Goal: Task Accomplishment & Management: Manage account settings

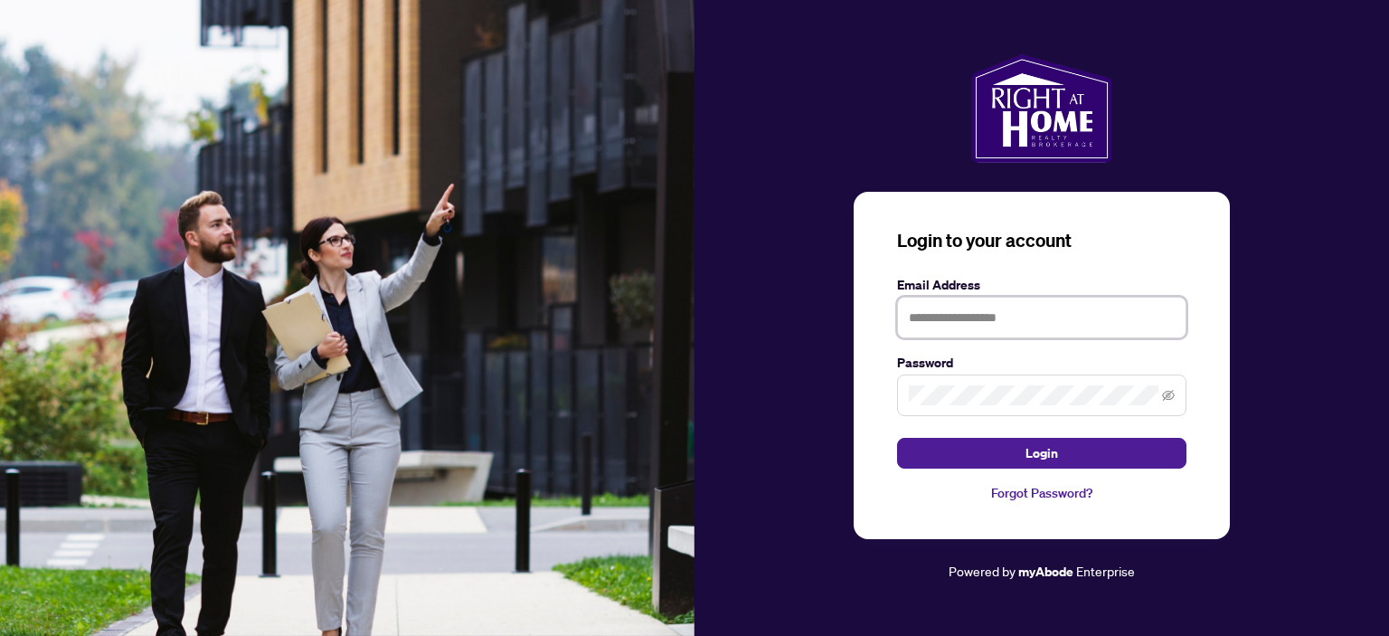
type input "**********"
click at [1041, 455] on span "Login" at bounding box center [1041, 452] width 33 height 29
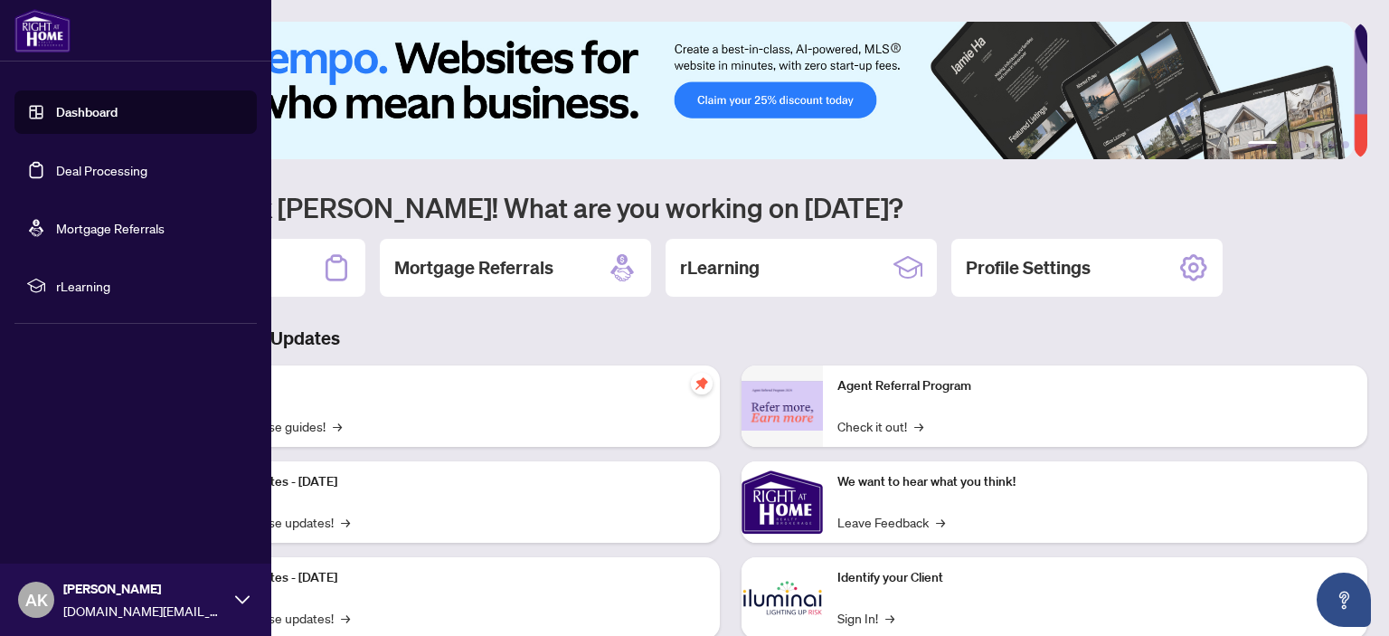
click at [58, 168] on link "Deal Processing" at bounding box center [101, 170] width 91 height 16
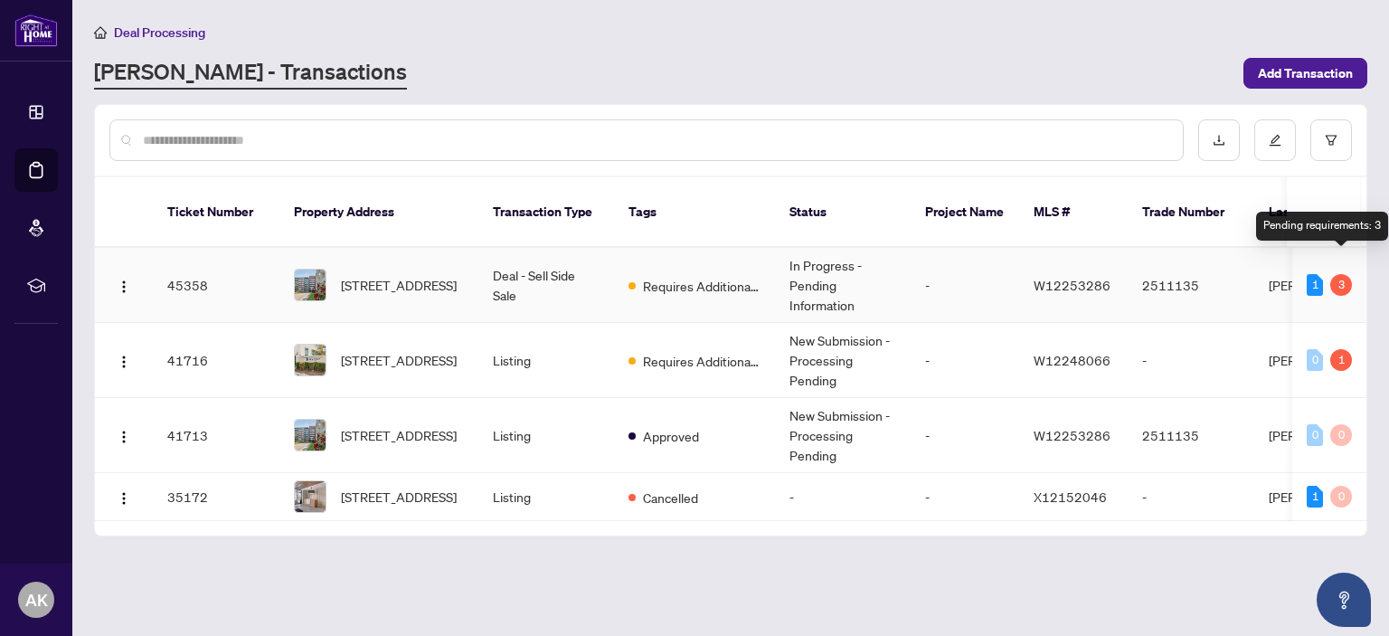
click at [1343, 274] on div "3" at bounding box center [1341, 285] width 22 height 22
click at [1319, 274] on div "1" at bounding box center [1314, 285] width 16 height 22
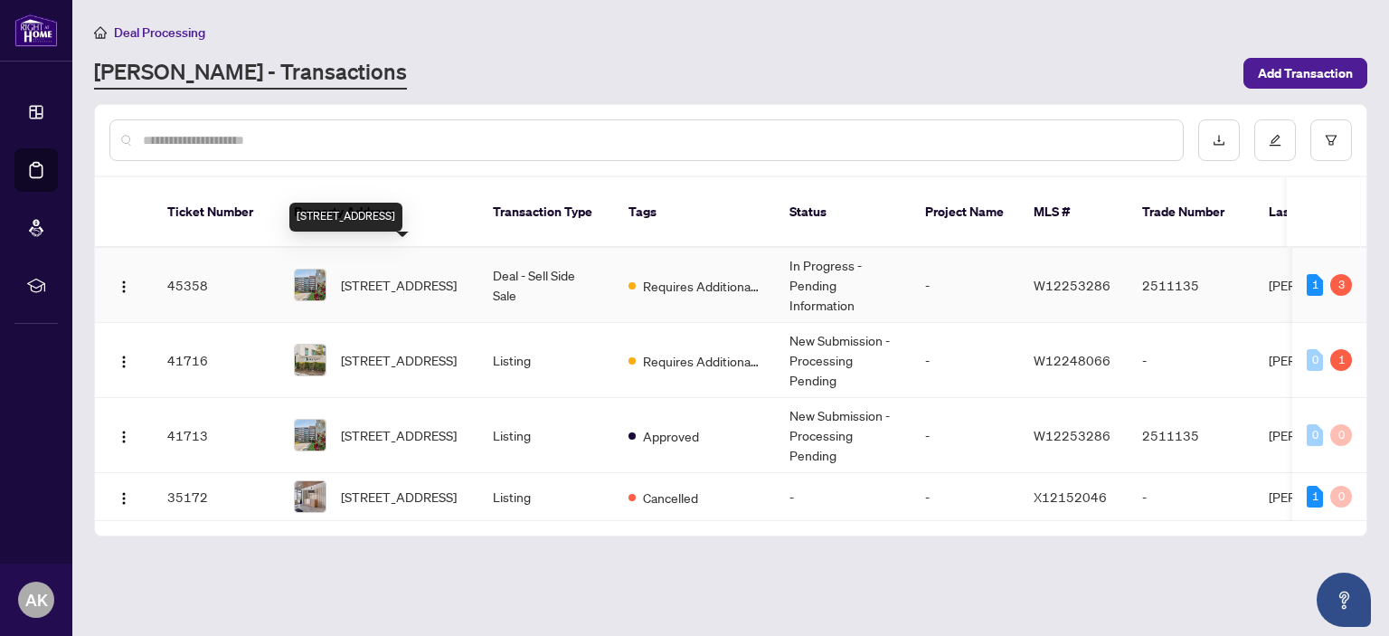
click at [428, 275] on span "[STREET_ADDRESS]" at bounding box center [399, 285] width 116 height 20
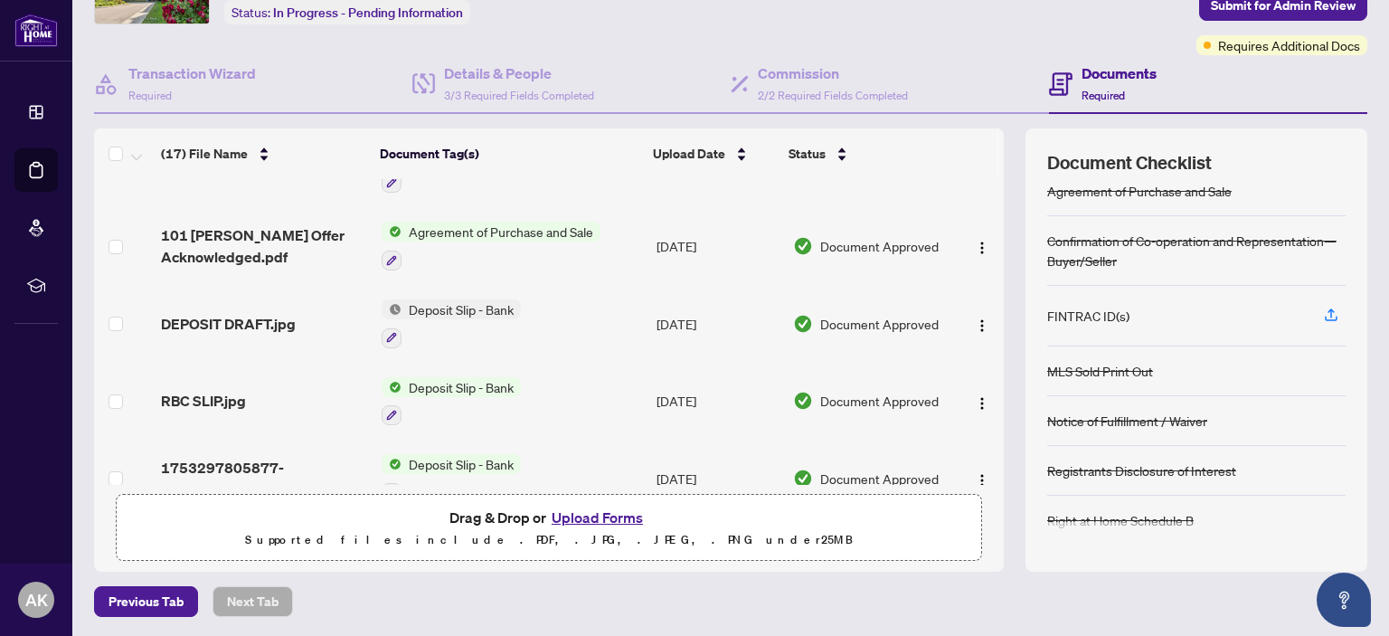
scroll to position [987, 0]
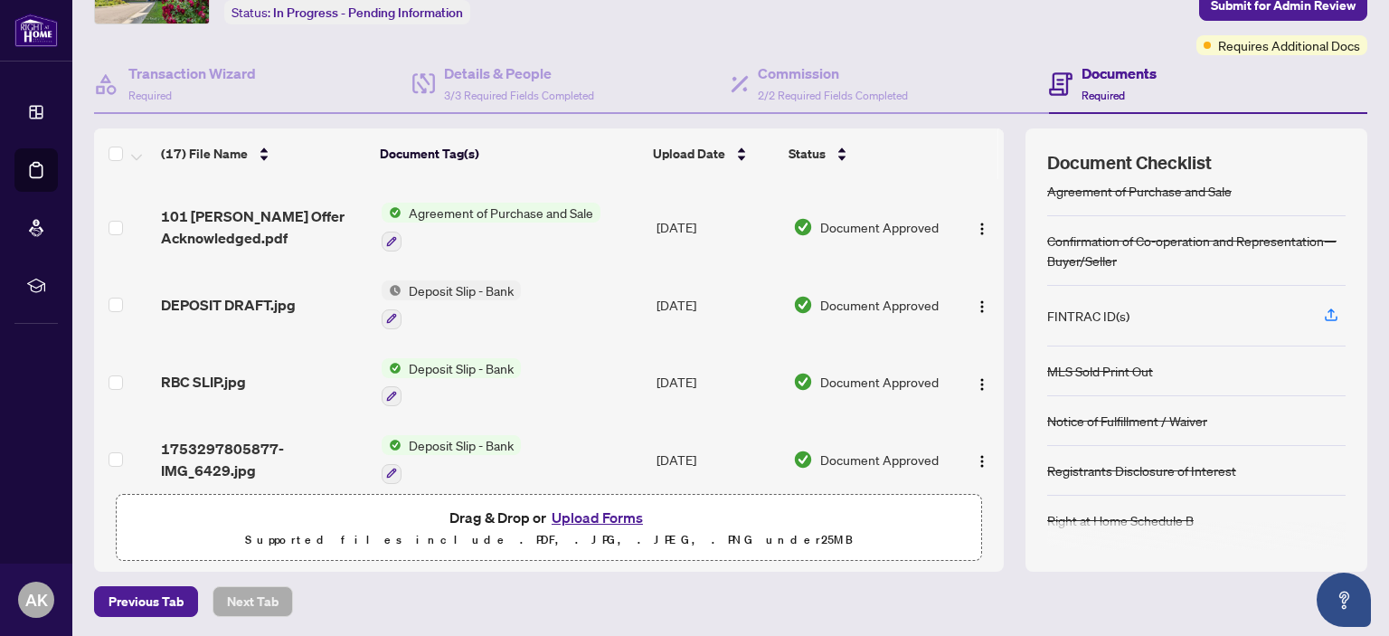
click at [608, 515] on button "Upload Forms" at bounding box center [597, 517] width 102 height 24
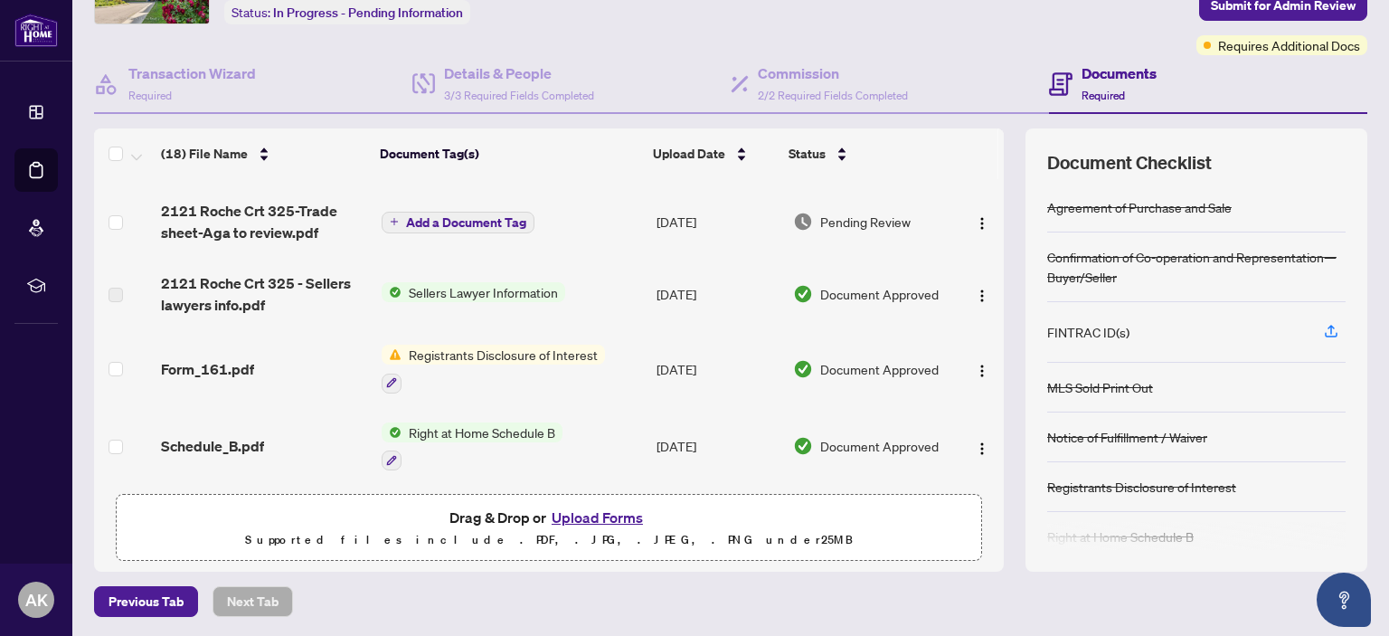
scroll to position [0, 0]
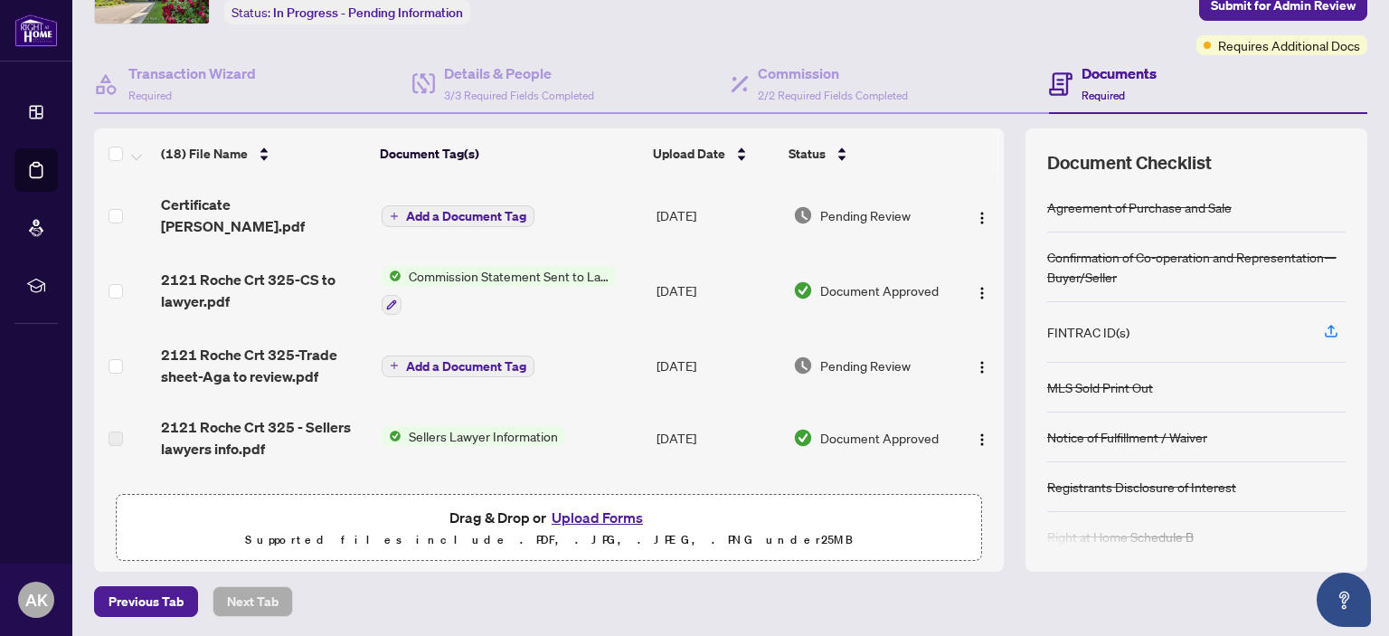
click at [975, 215] on img "button" at bounding box center [982, 218] width 14 height 14
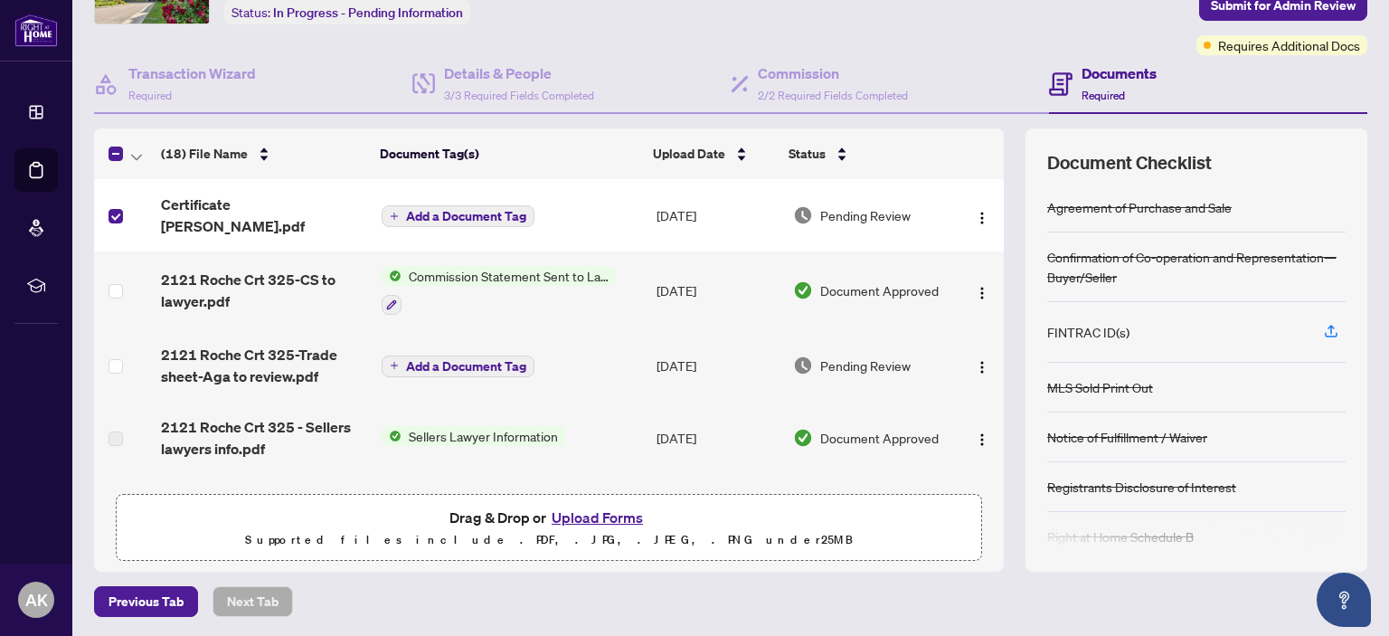
scroll to position [100, 0]
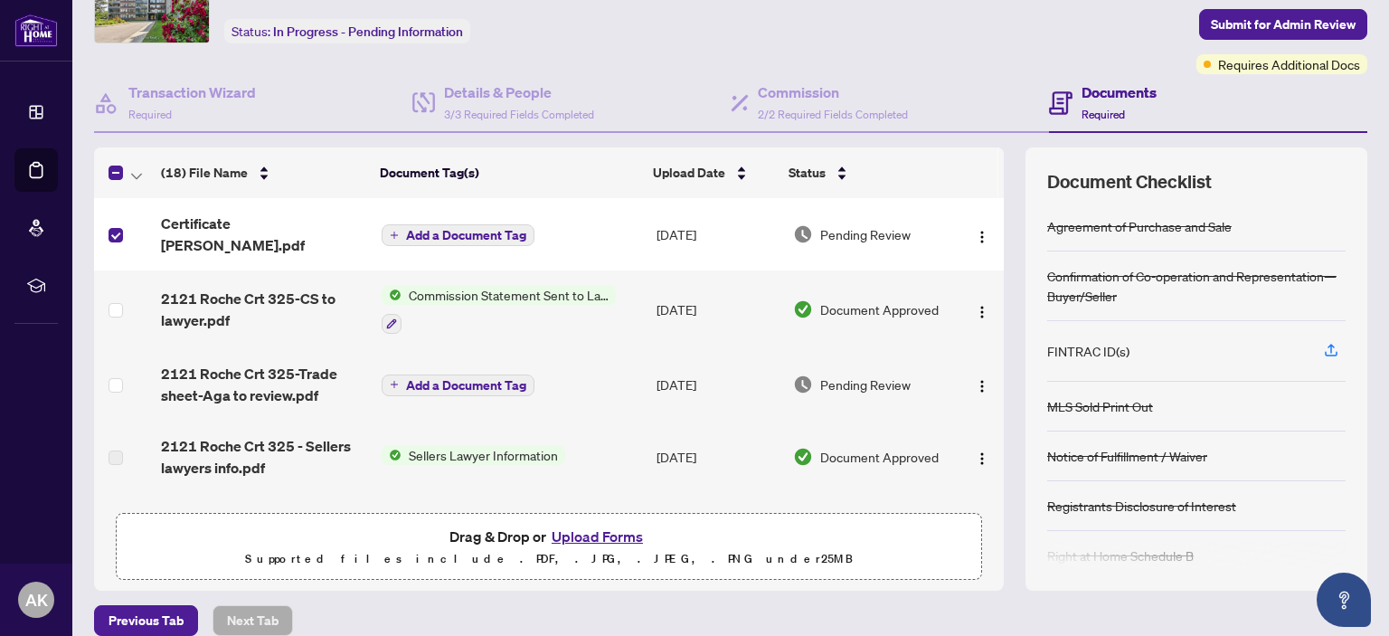
drag, startPoint x: 534, startPoint y: 224, endPoint x: 958, endPoint y: 229, distance: 424.1
click at [975, 230] on img "button" at bounding box center [982, 237] width 14 height 14
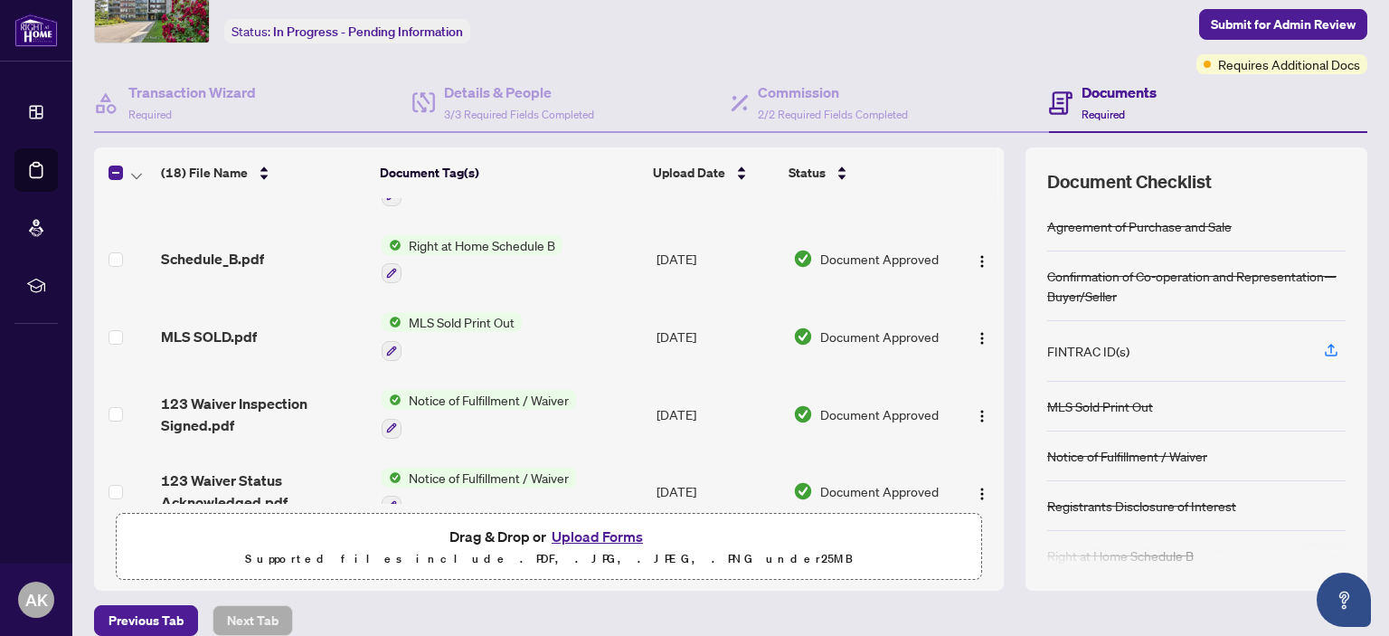
scroll to position [0, 0]
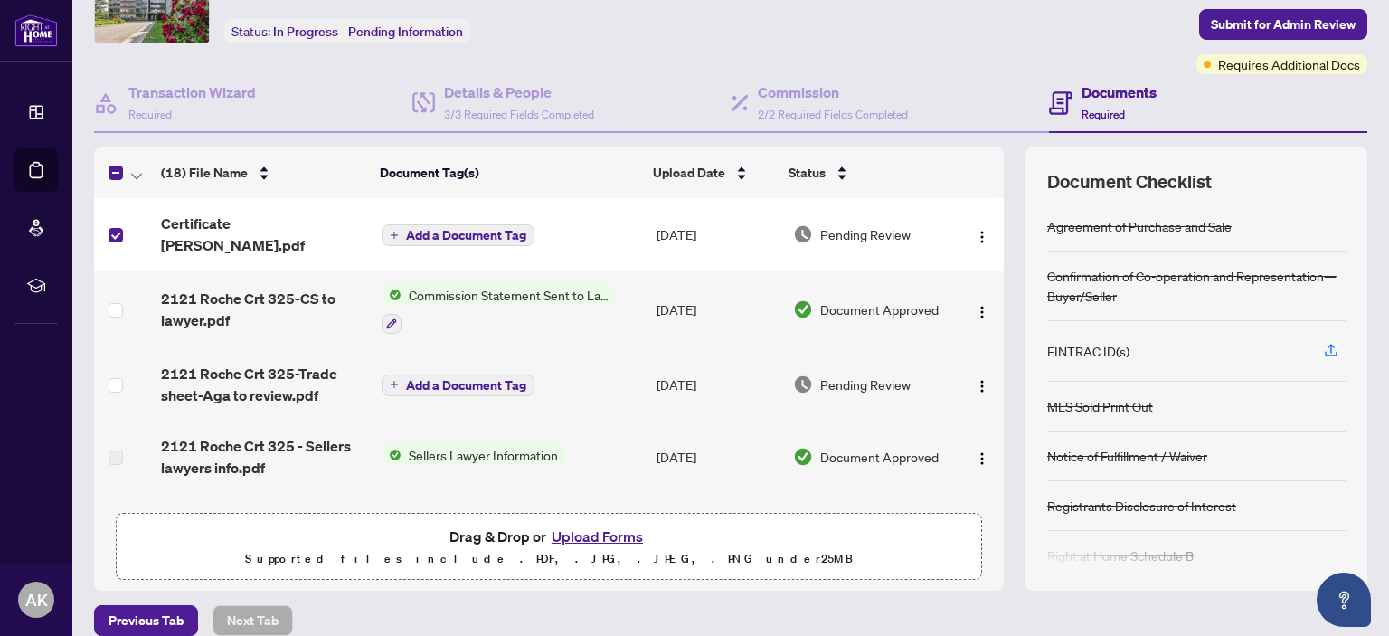
click at [975, 234] on img "button" at bounding box center [982, 237] width 14 height 14
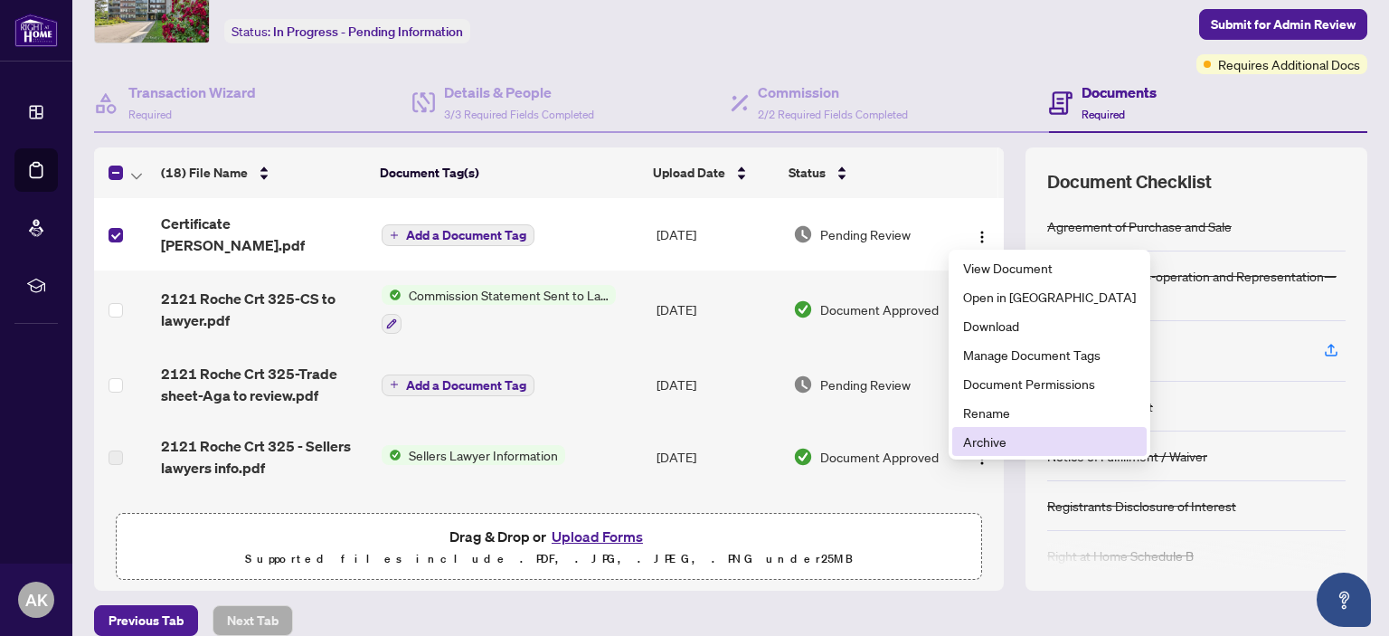
click at [977, 448] on span "Archive" at bounding box center [1049, 441] width 173 height 20
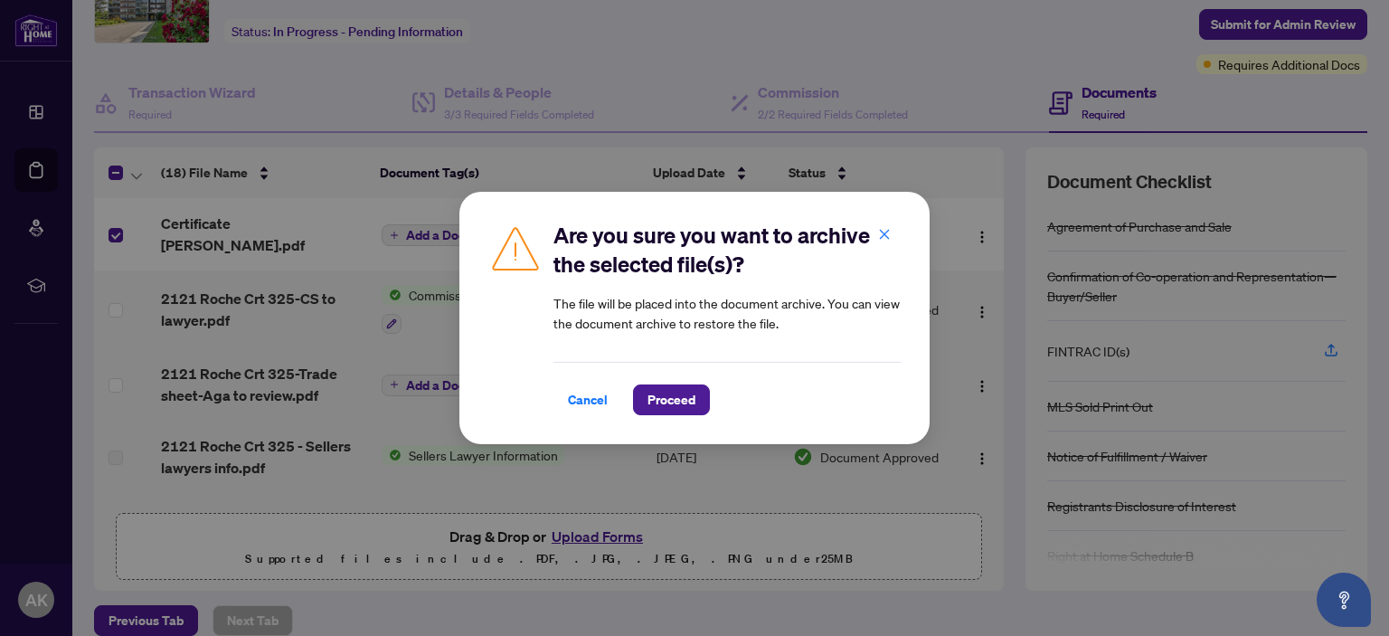
click at [685, 396] on span "Proceed" at bounding box center [671, 399] width 48 height 29
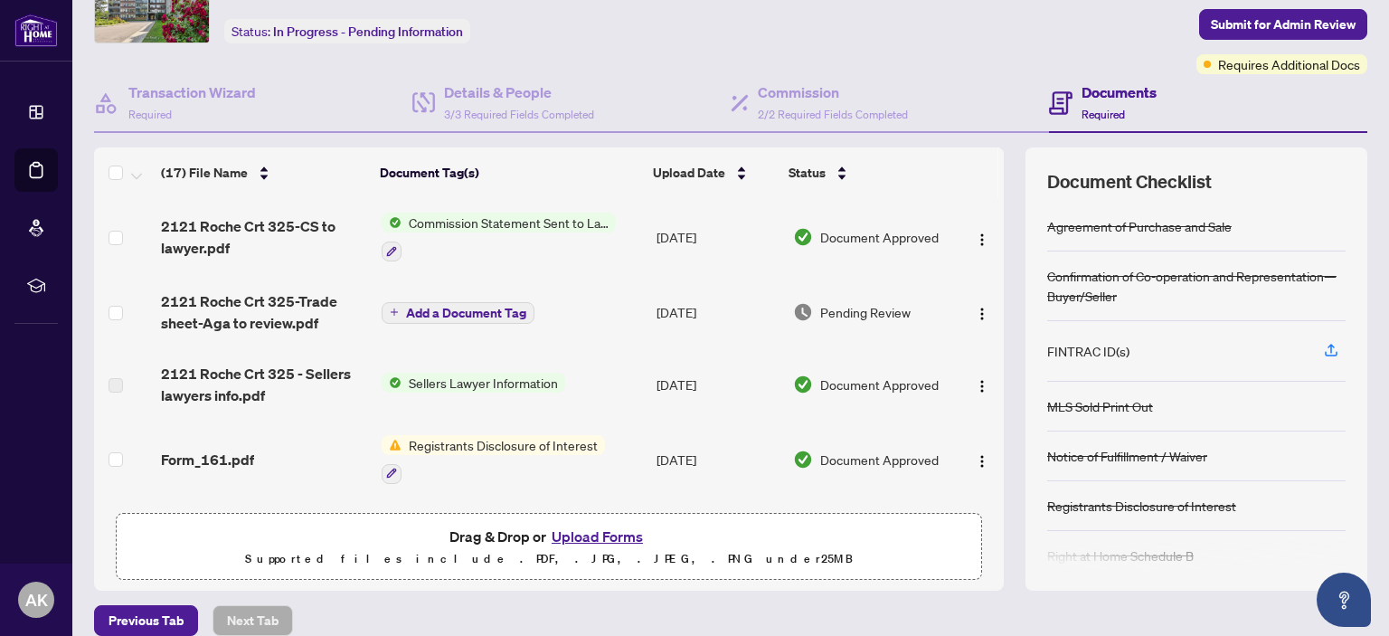
click at [585, 536] on button "Upload Forms" at bounding box center [597, 536] width 102 height 24
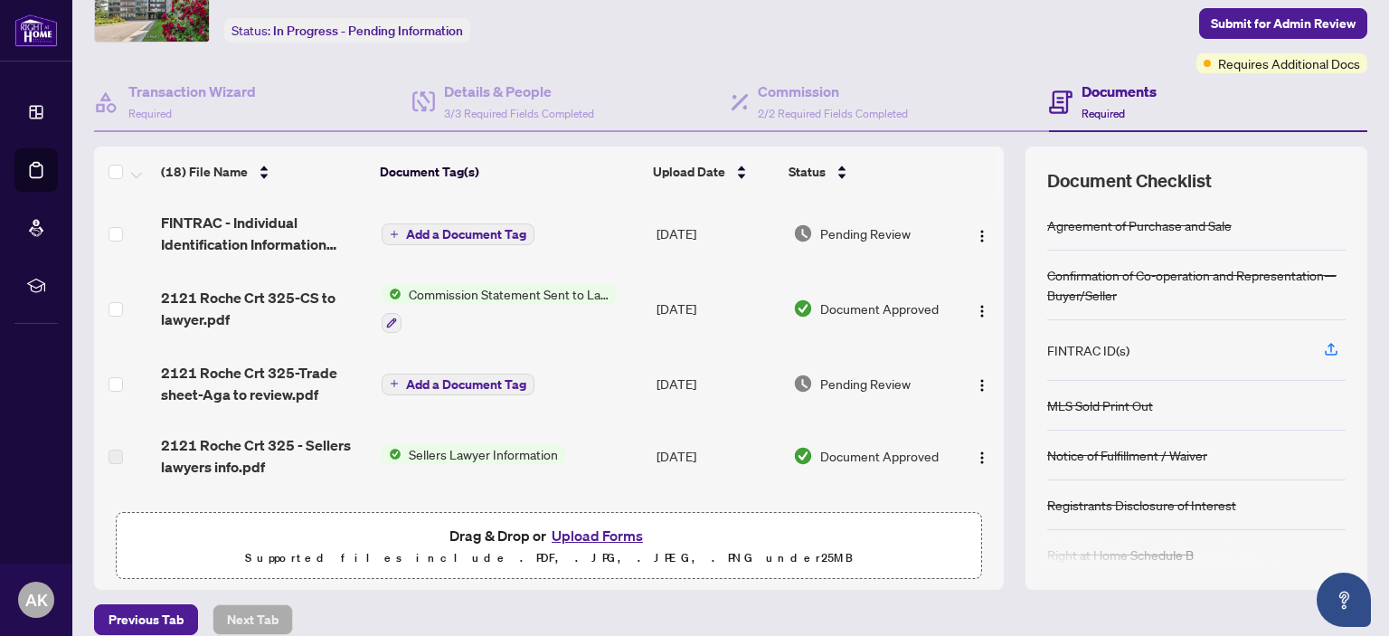
scroll to position [118, 0]
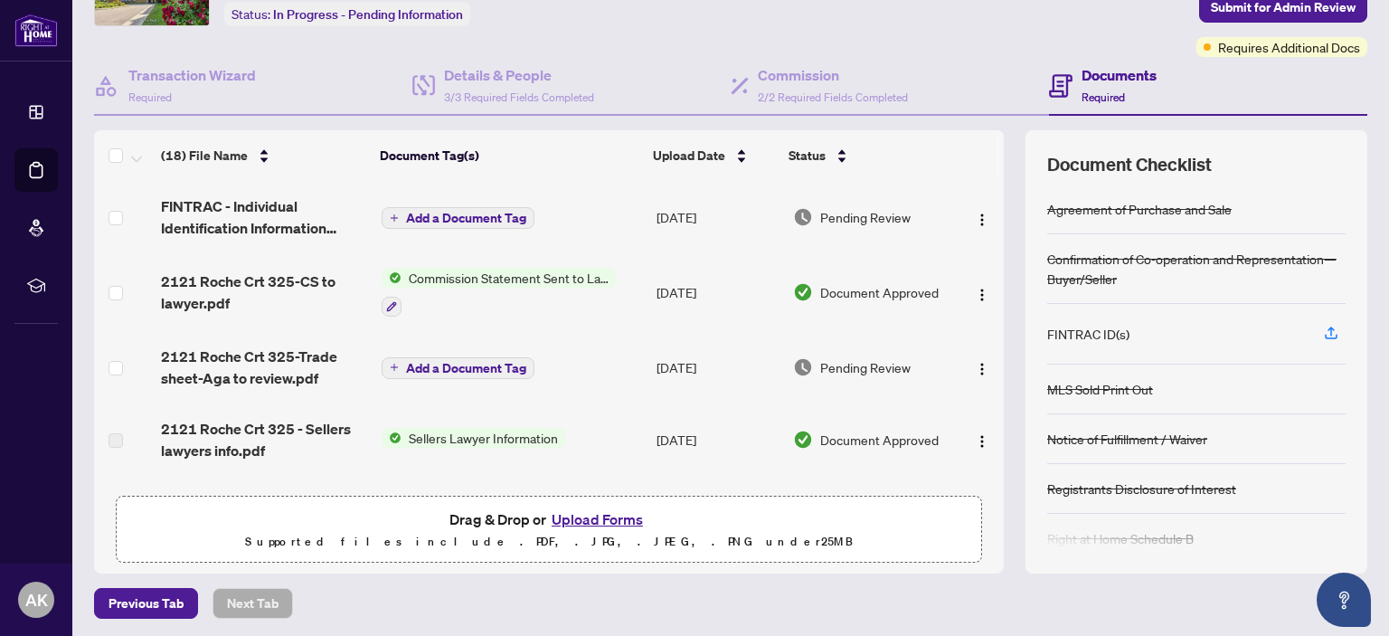
click at [564, 512] on button "Upload Forms" at bounding box center [597, 519] width 102 height 24
